Goal: Information Seeking & Learning: Learn about a topic

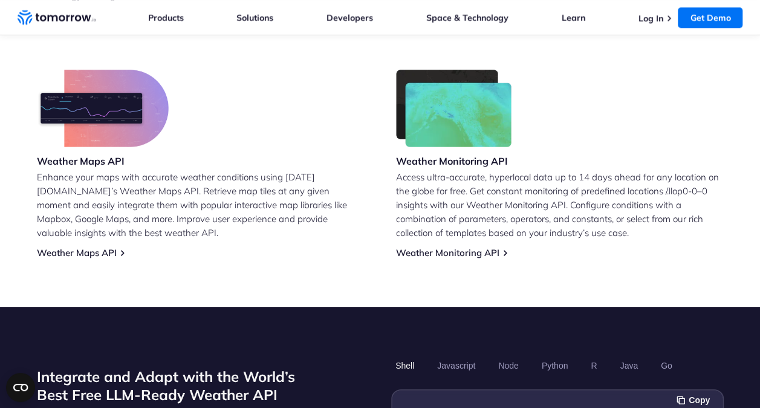
scroll to position [756, 0]
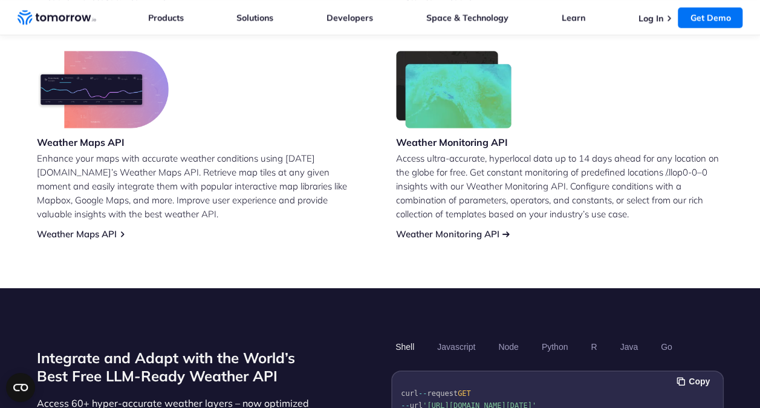
click at [499, 228] on link "Weather Monitoring API" at bounding box center [447, 233] width 103 height 11
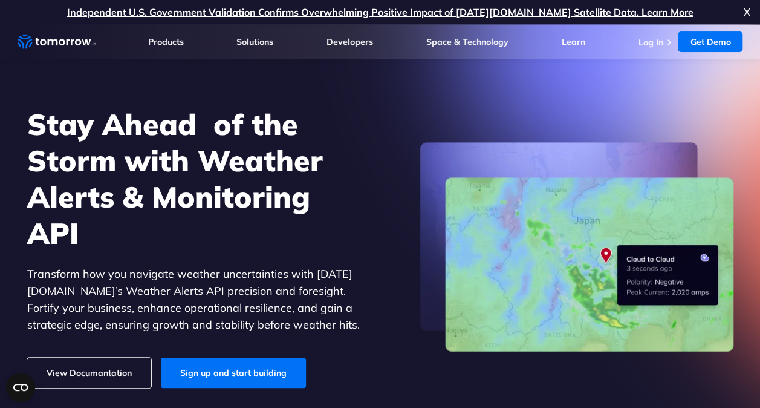
click at [746, 12] on span "X" at bounding box center [747, 12] width 8 height 24
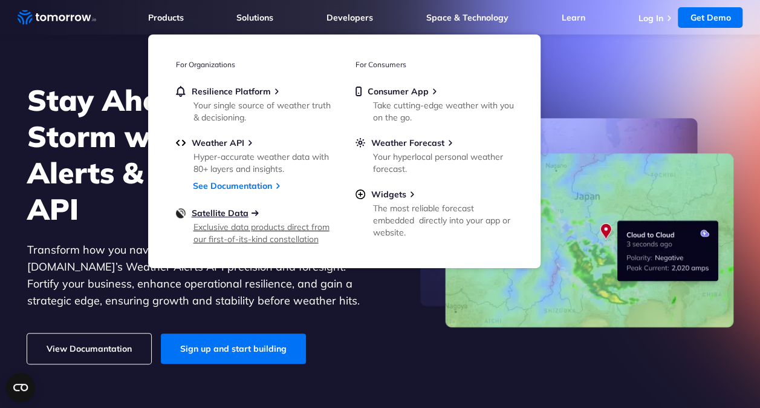
click at [212, 209] on span "Satellite Data" at bounding box center [220, 212] width 57 height 11
